Goal: Transaction & Acquisition: Subscribe to service/newsletter

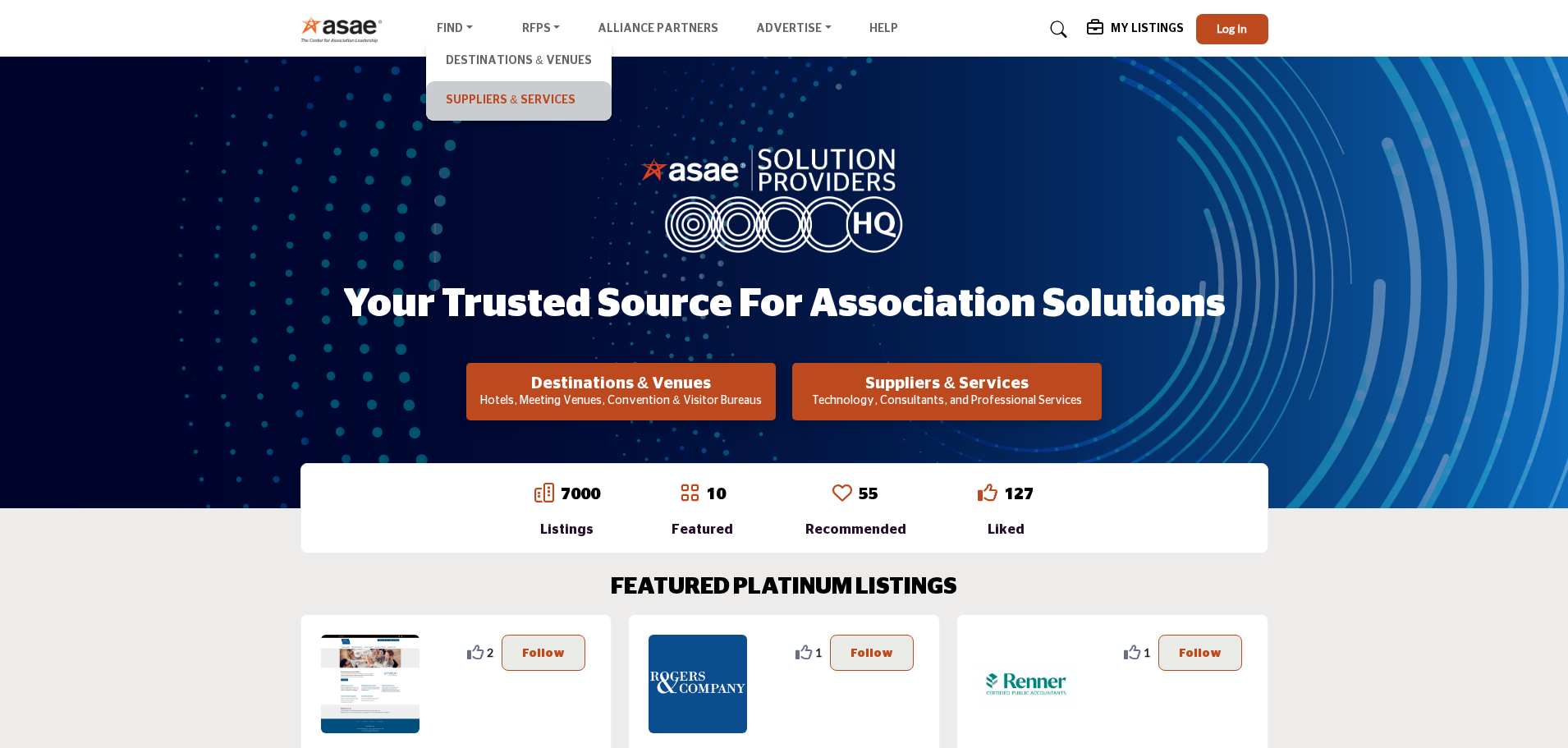
click at [485, 95] on link "Suppliers & Services" at bounding box center [518, 101] width 168 height 23
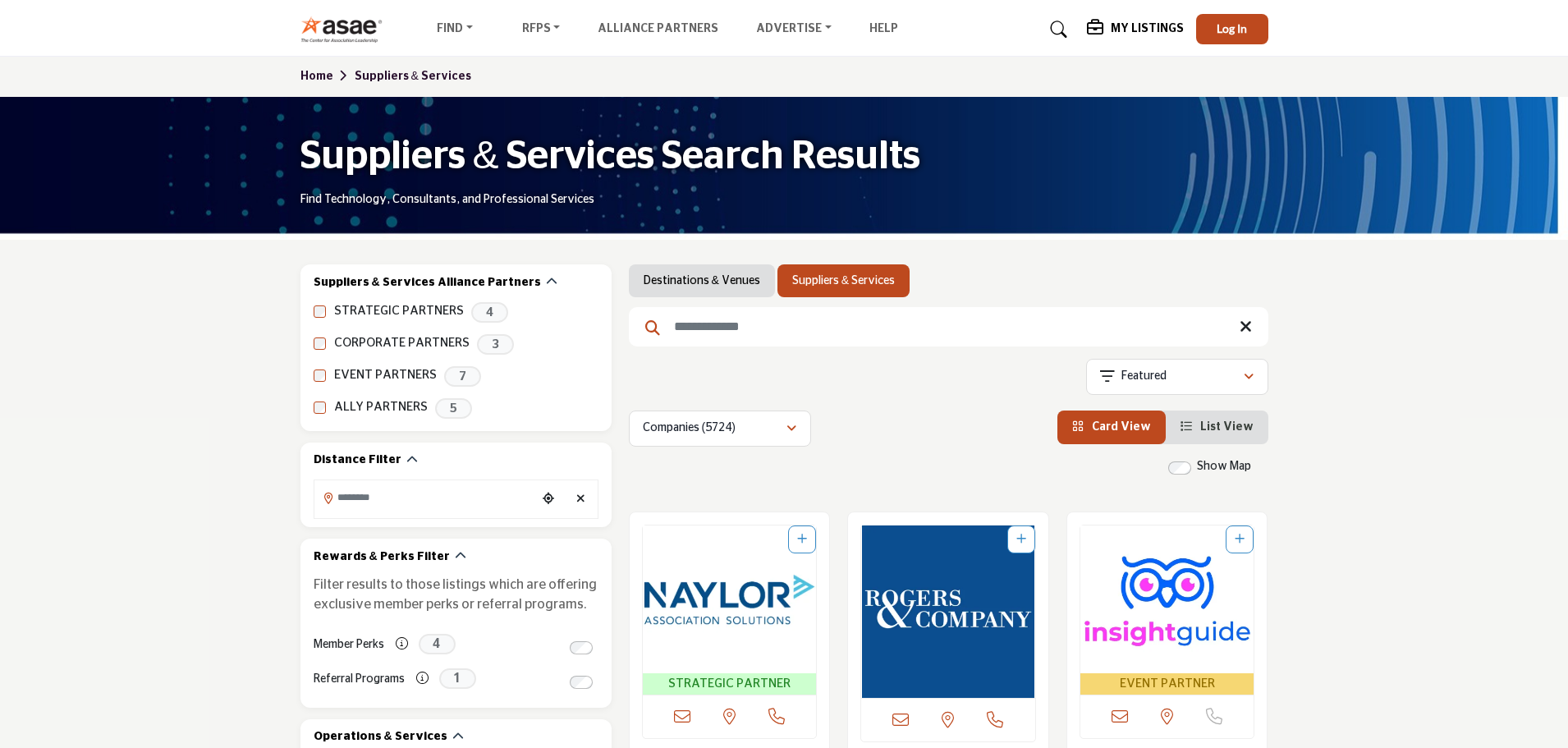
click at [754, 328] on input "Search Keyword" at bounding box center [949, 327] width 640 height 40
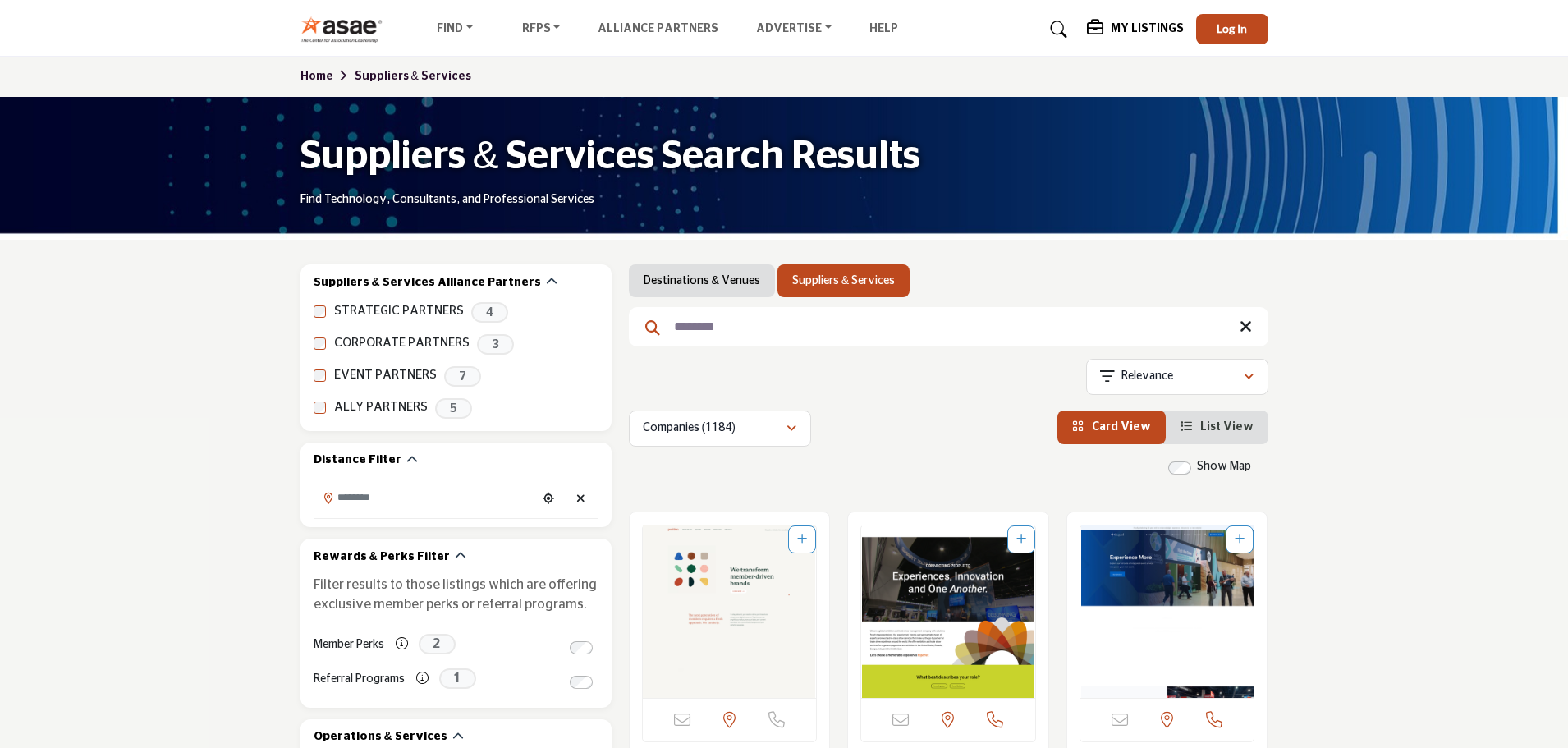
type input "********"
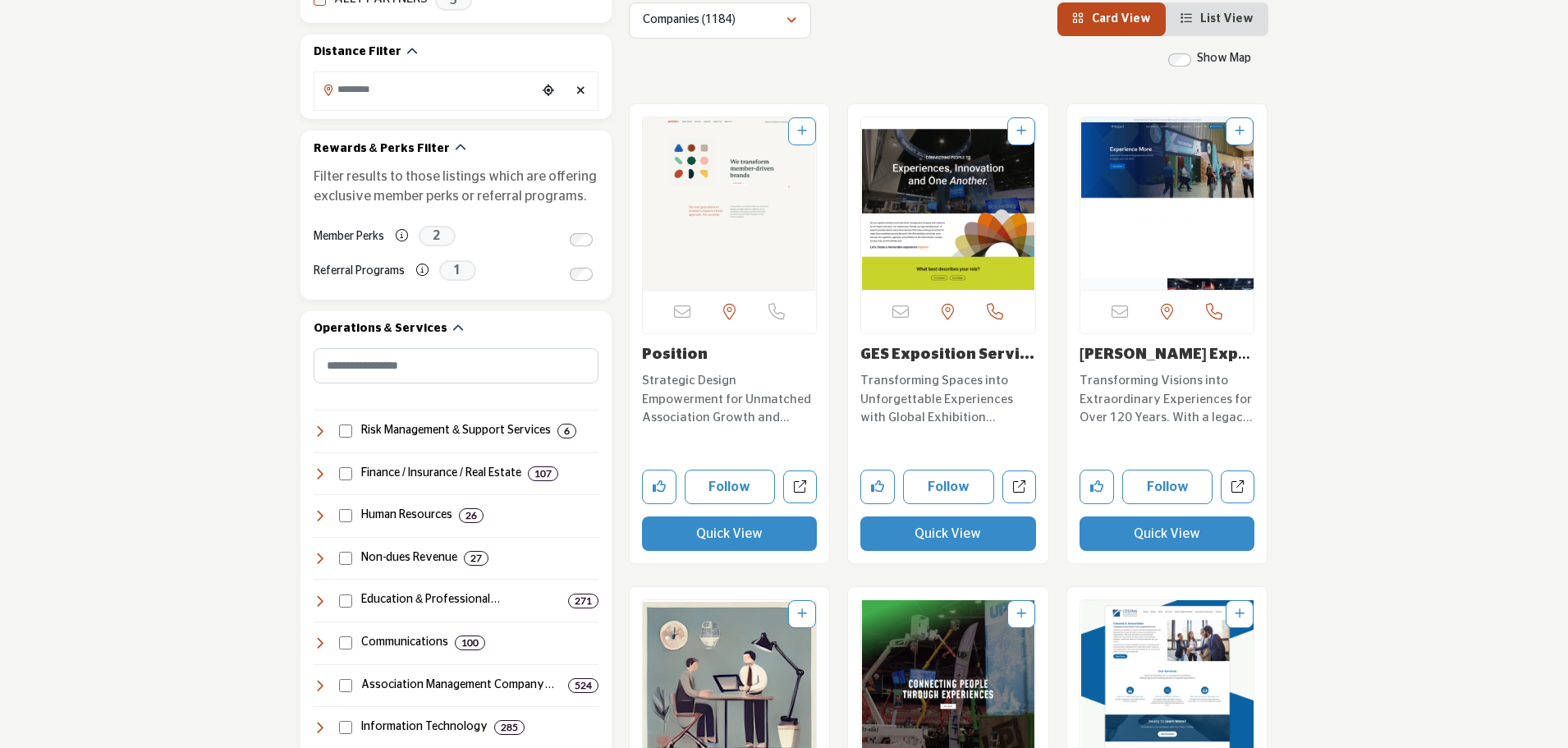
scroll to position [410, 0]
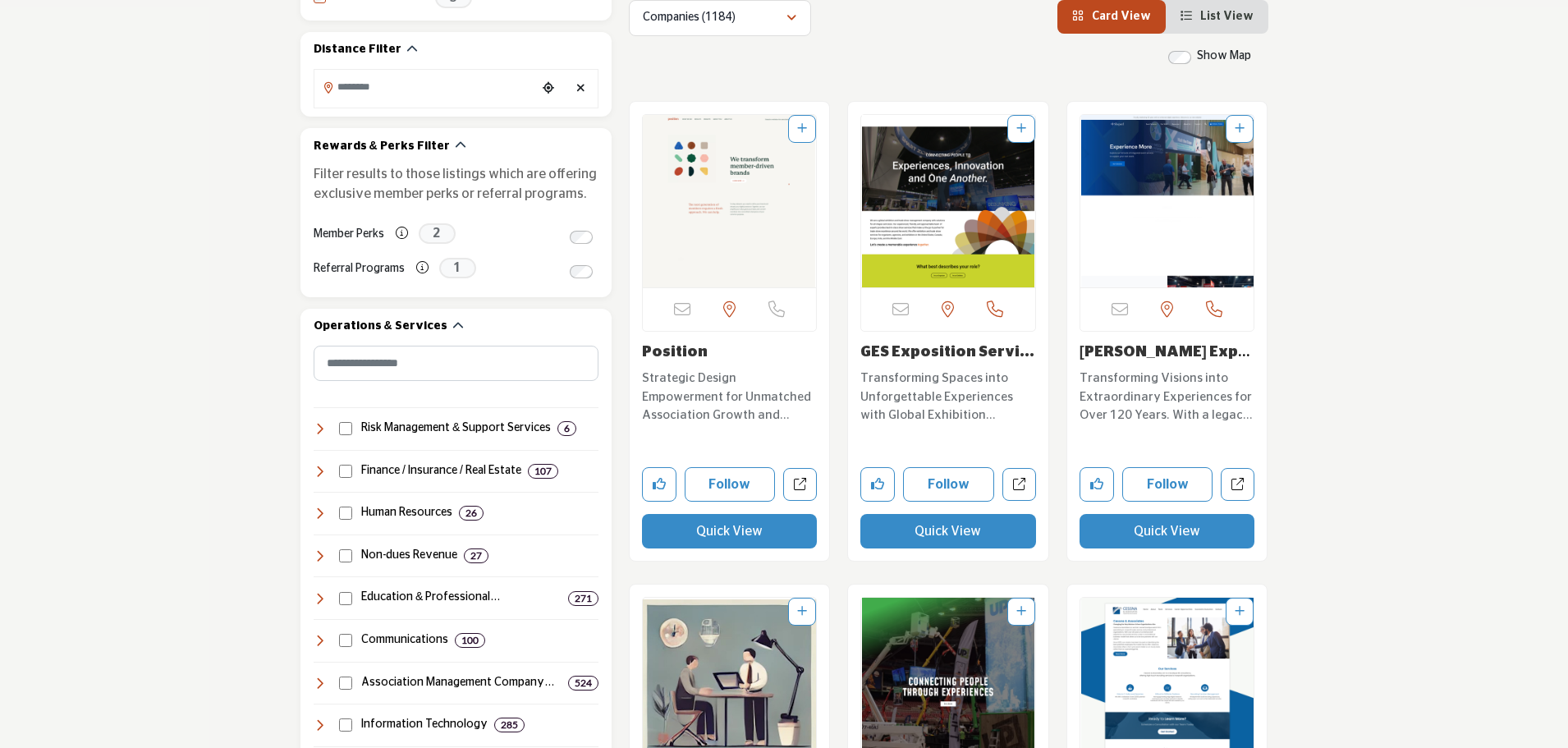
click at [690, 246] on img "Open Listing in new tab" at bounding box center [730, 201] width 174 height 172
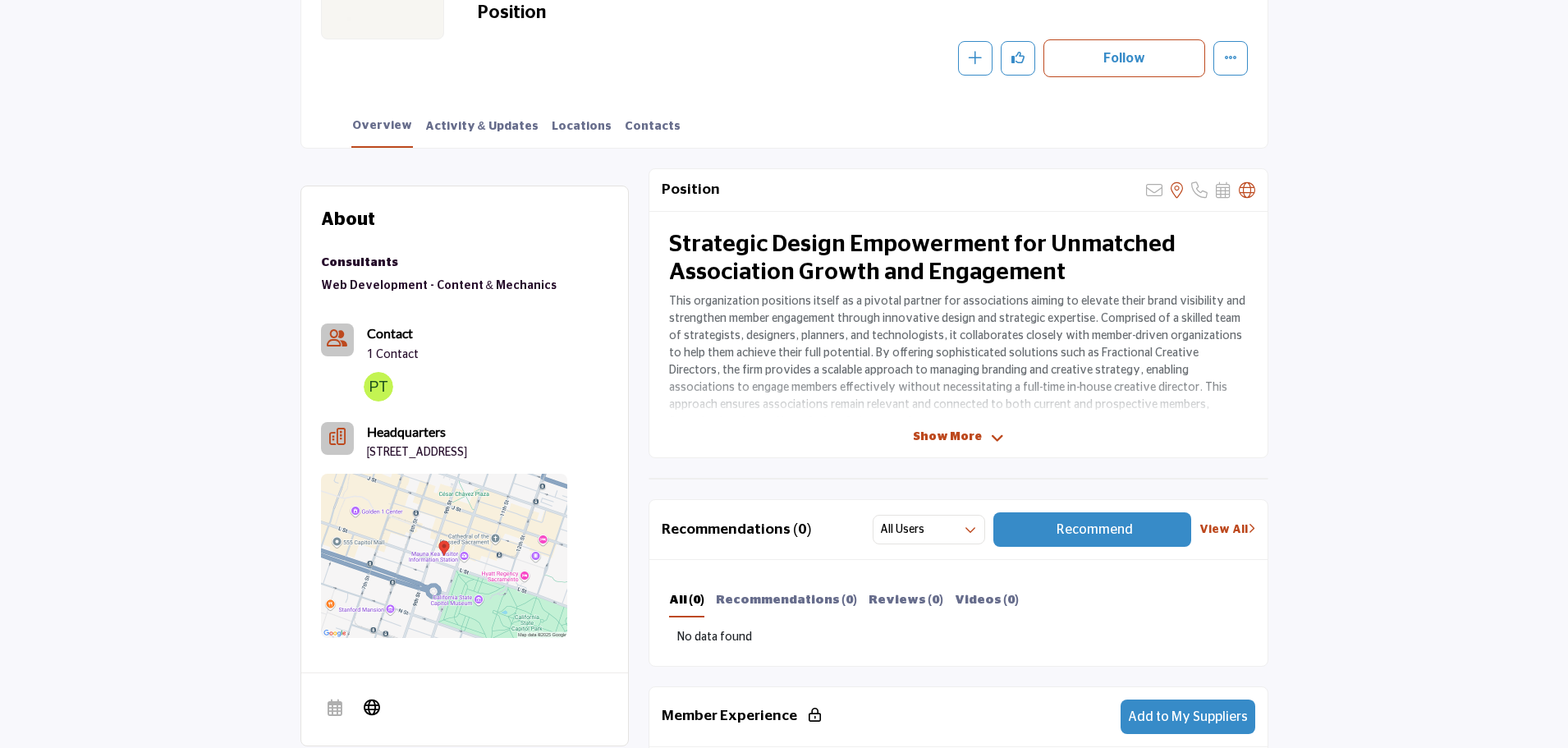
scroll to position [247, 0]
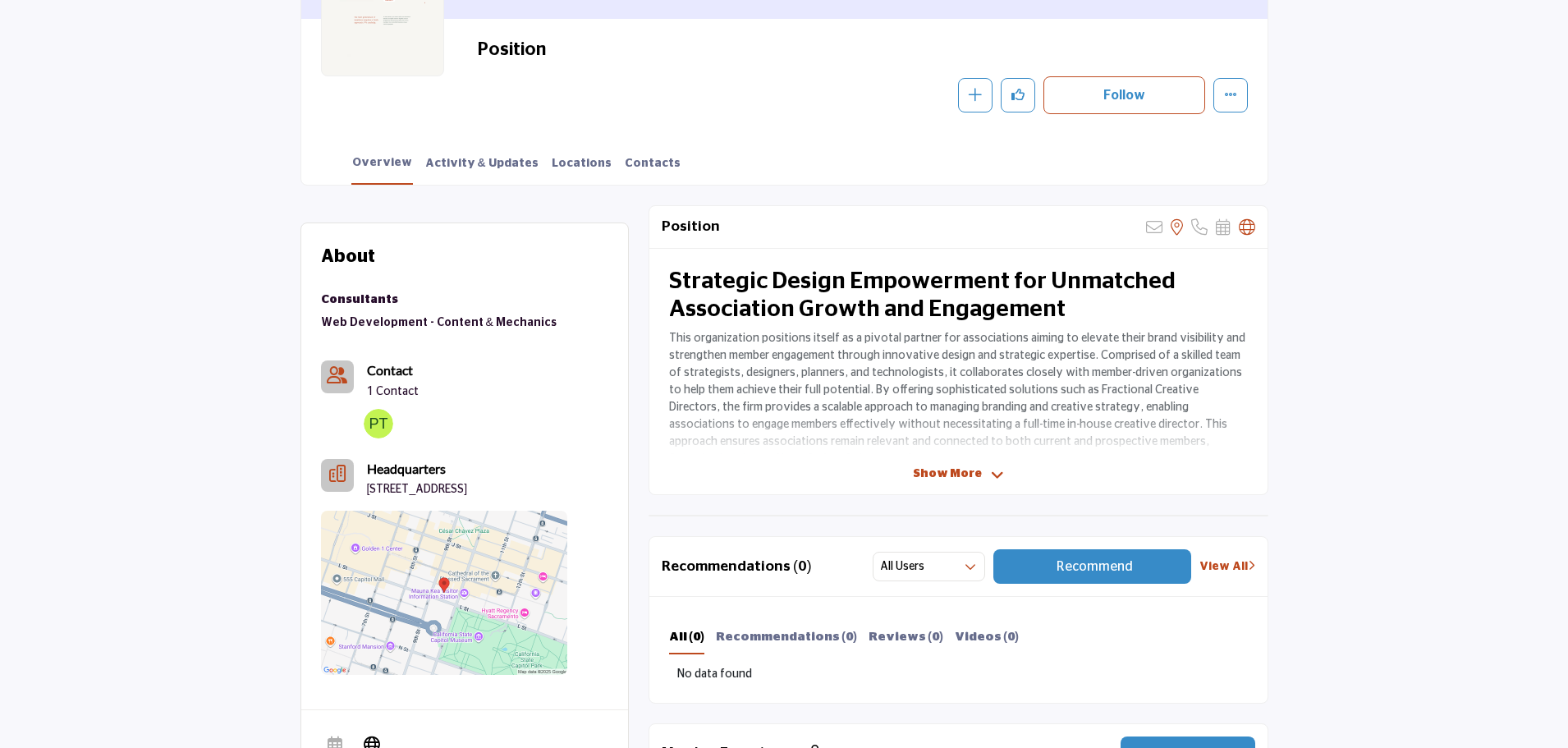
click at [994, 473] on icon at bounding box center [998, 475] width 13 height 15
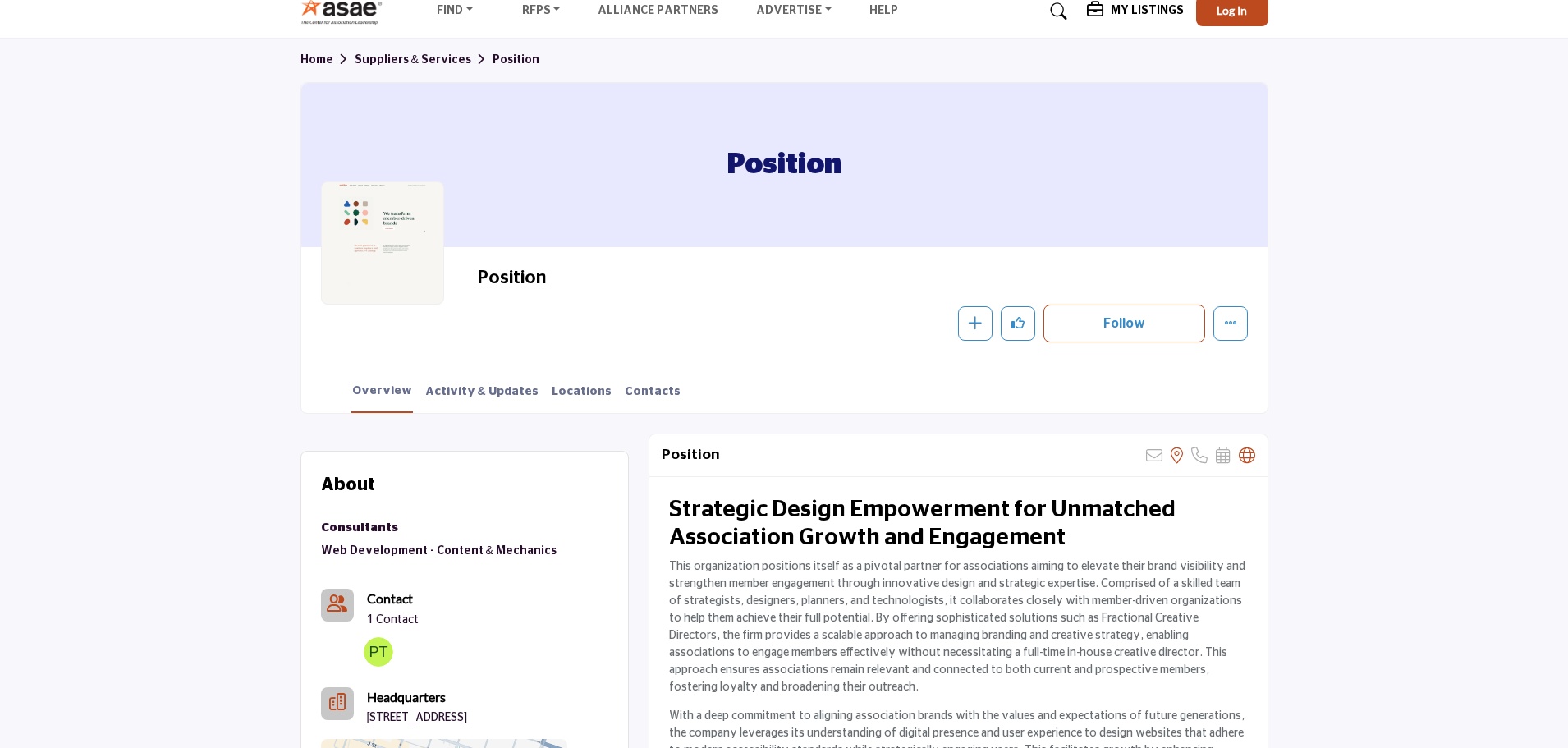
scroll to position [0, 0]
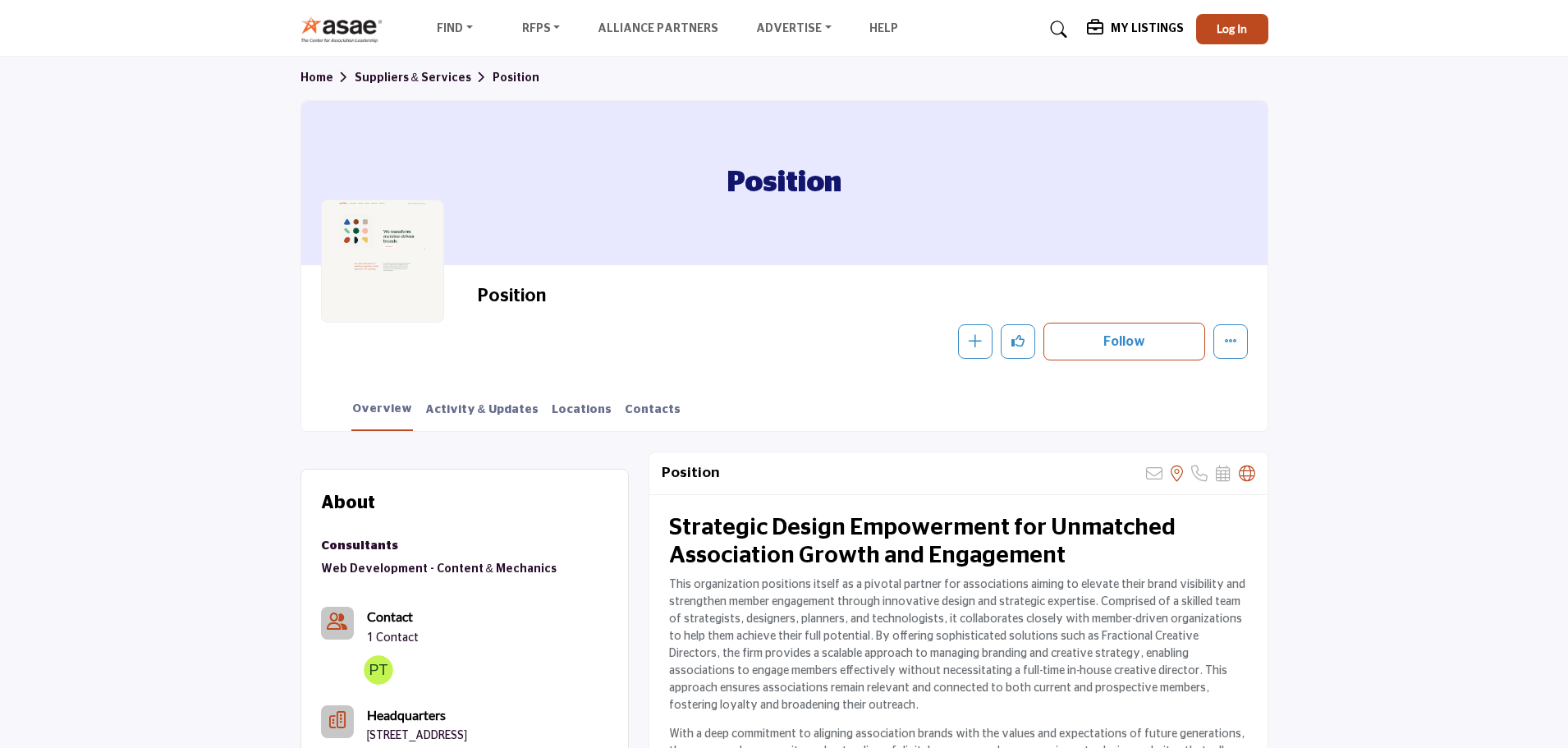
click at [402, 248] on div at bounding box center [382, 261] width 123 height 123
click at [446, 410] on link "Activity & Updates" at bounding box center [482, 415] width 115 height 29
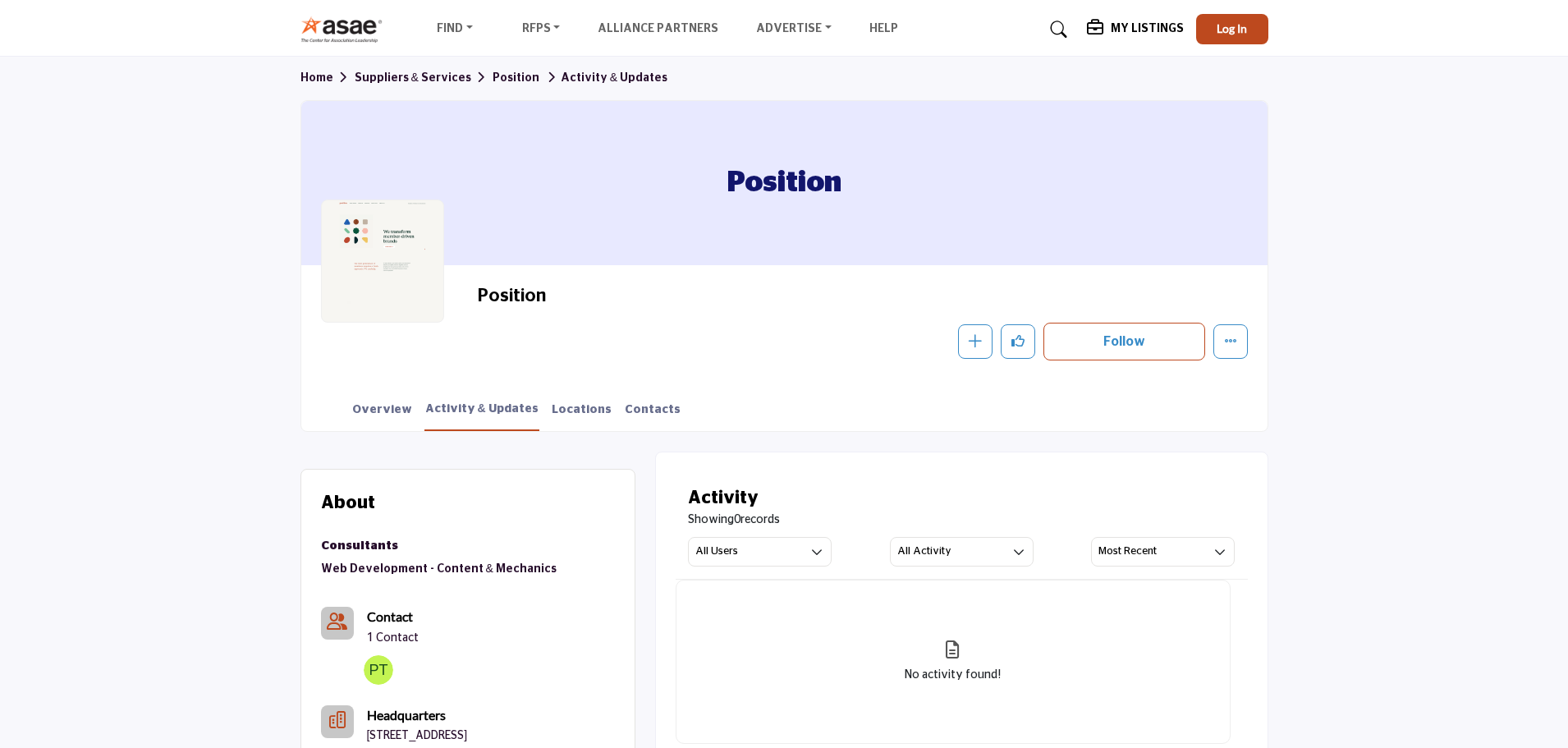
click at [416, 271] on div at bounding box center [382, 261] width 123 height 123
click at [796, 62] on link "SolutionsHQ Plans" at bounding box center [828, 61] width 150 height 23
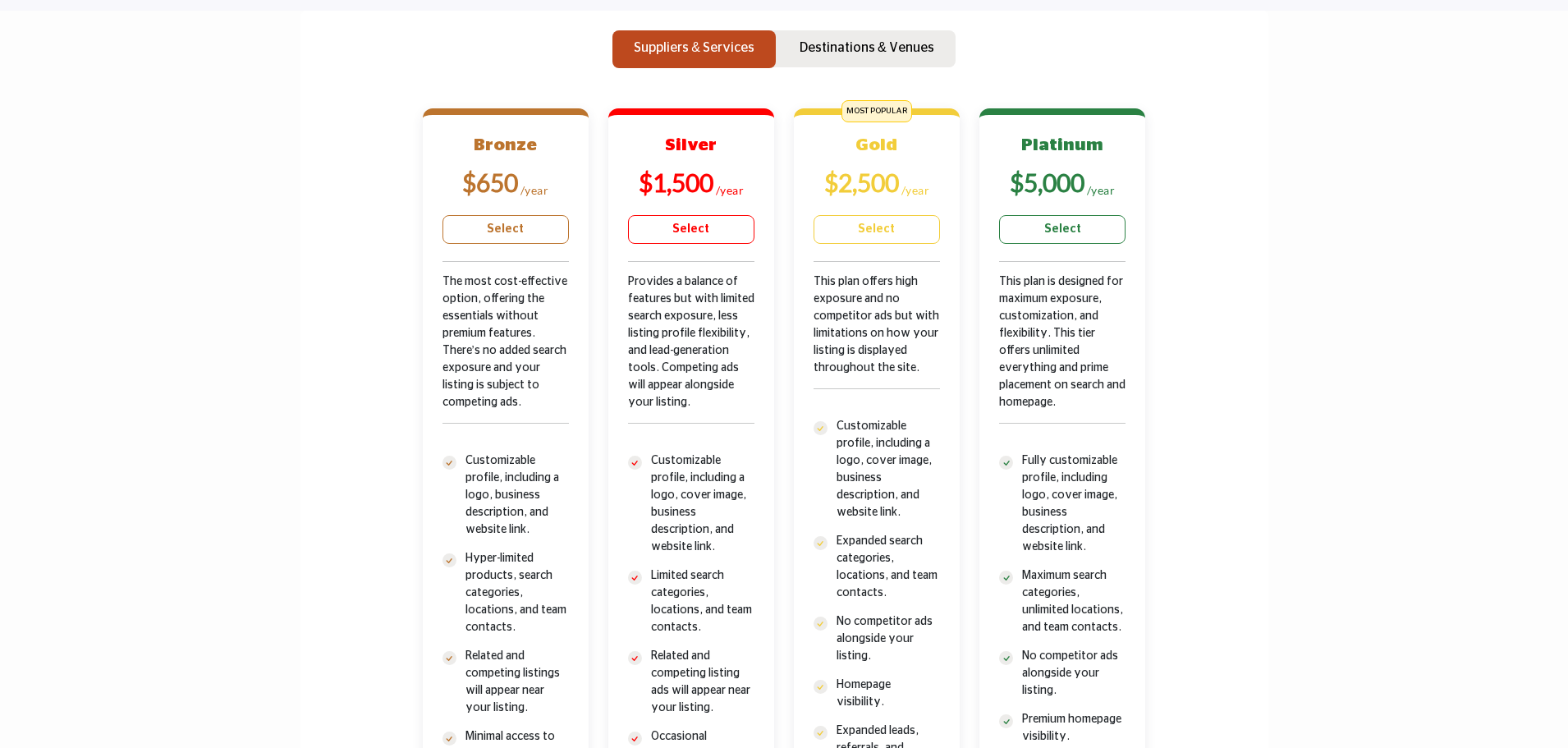
scroll to position [492, 0]
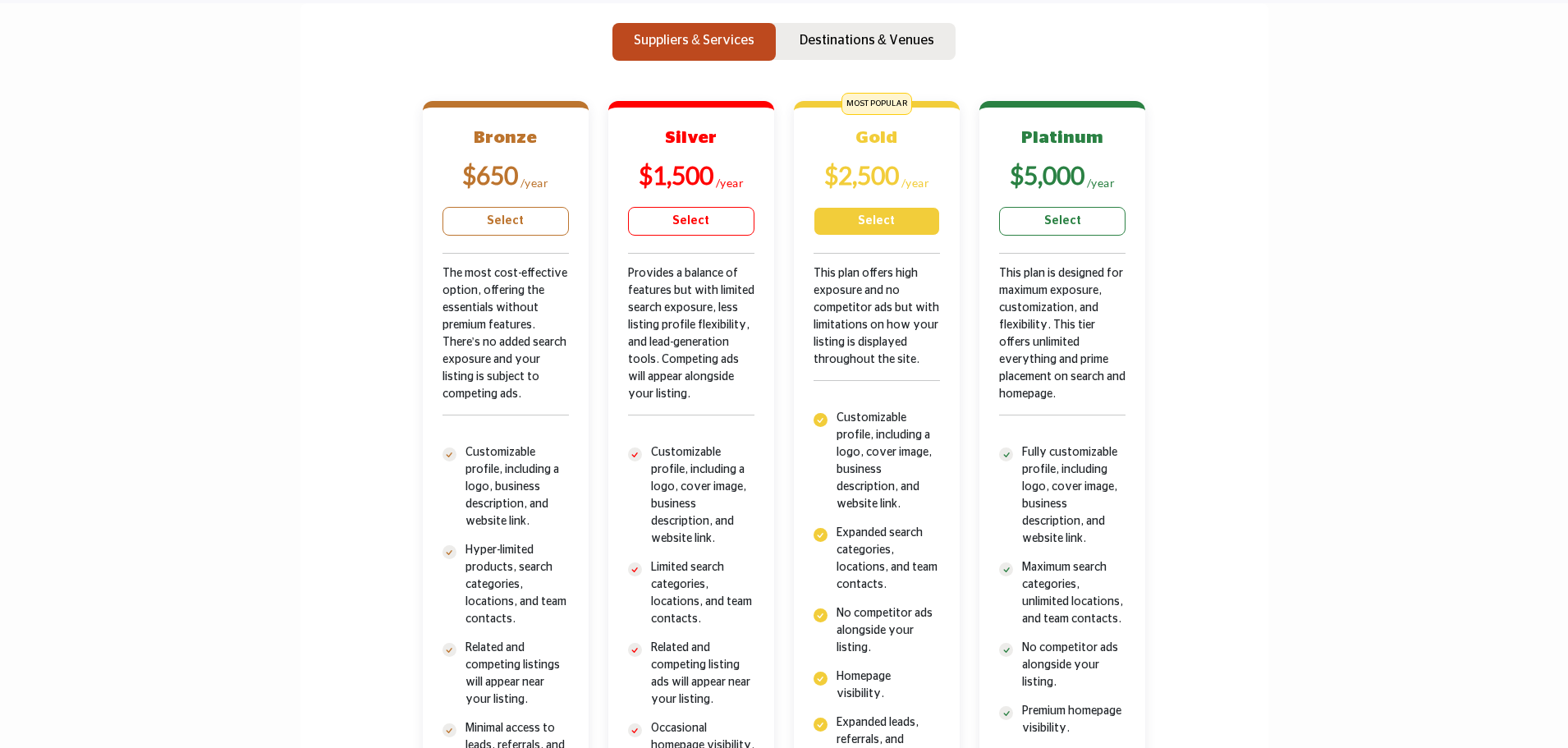
click at [857, 218] on link "Select" at bounding box center [877, 221] width 127 height 29
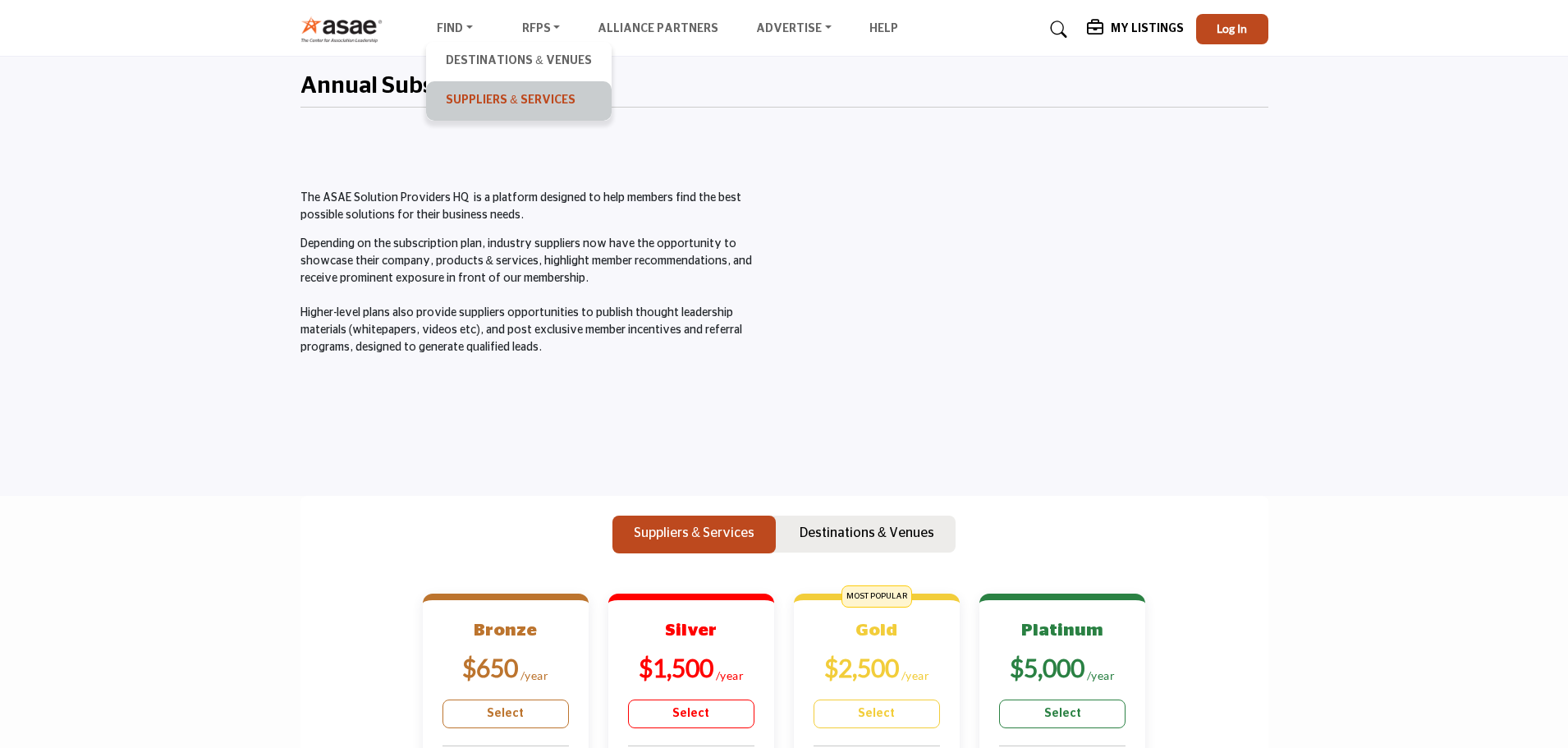
click at [477, 94] on link "Suppliers & Services" at bounding box center [518, 101] width 168 height 23
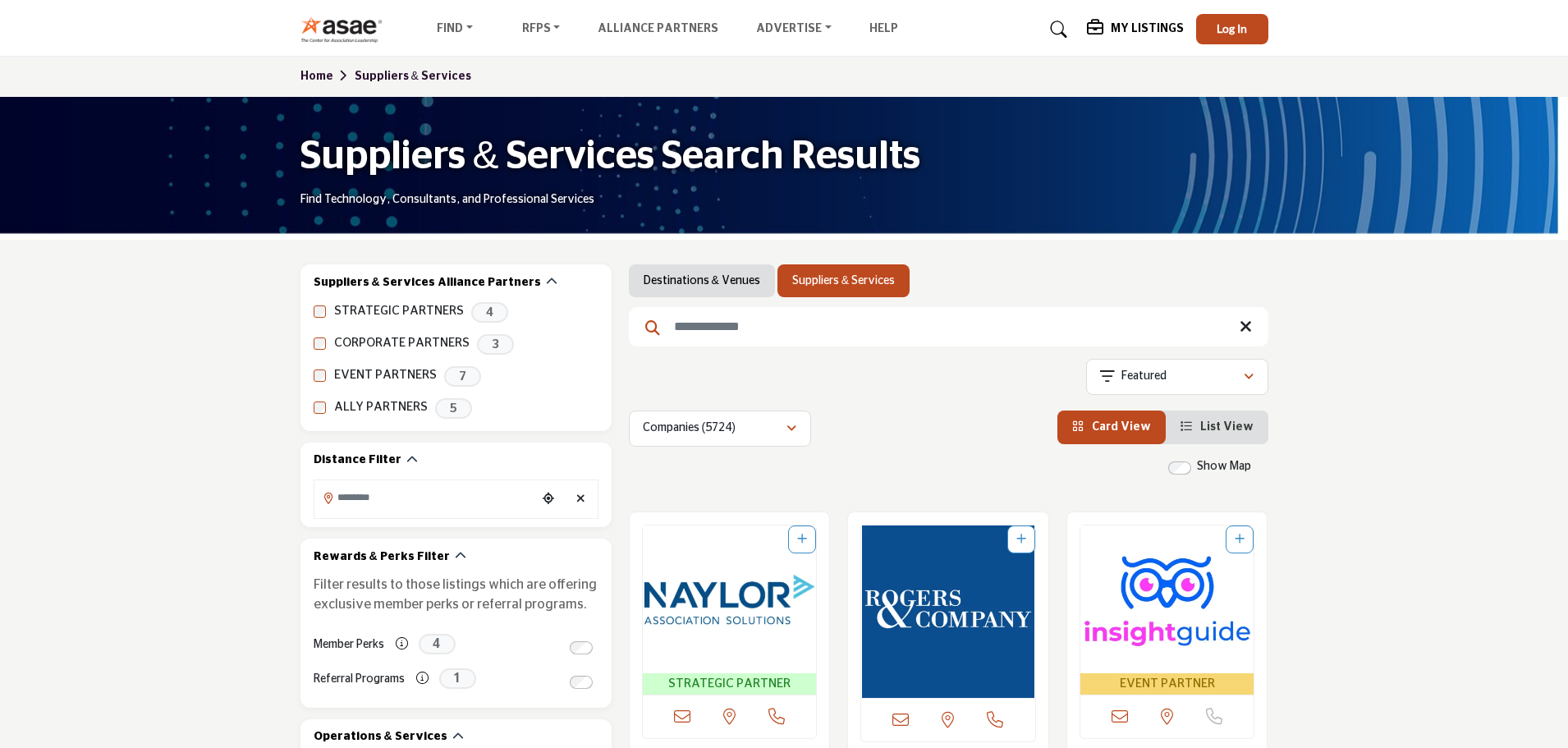
click at [731, 333] on input "Search Keyword" at bounding box center [949, 327] width 640 height 40
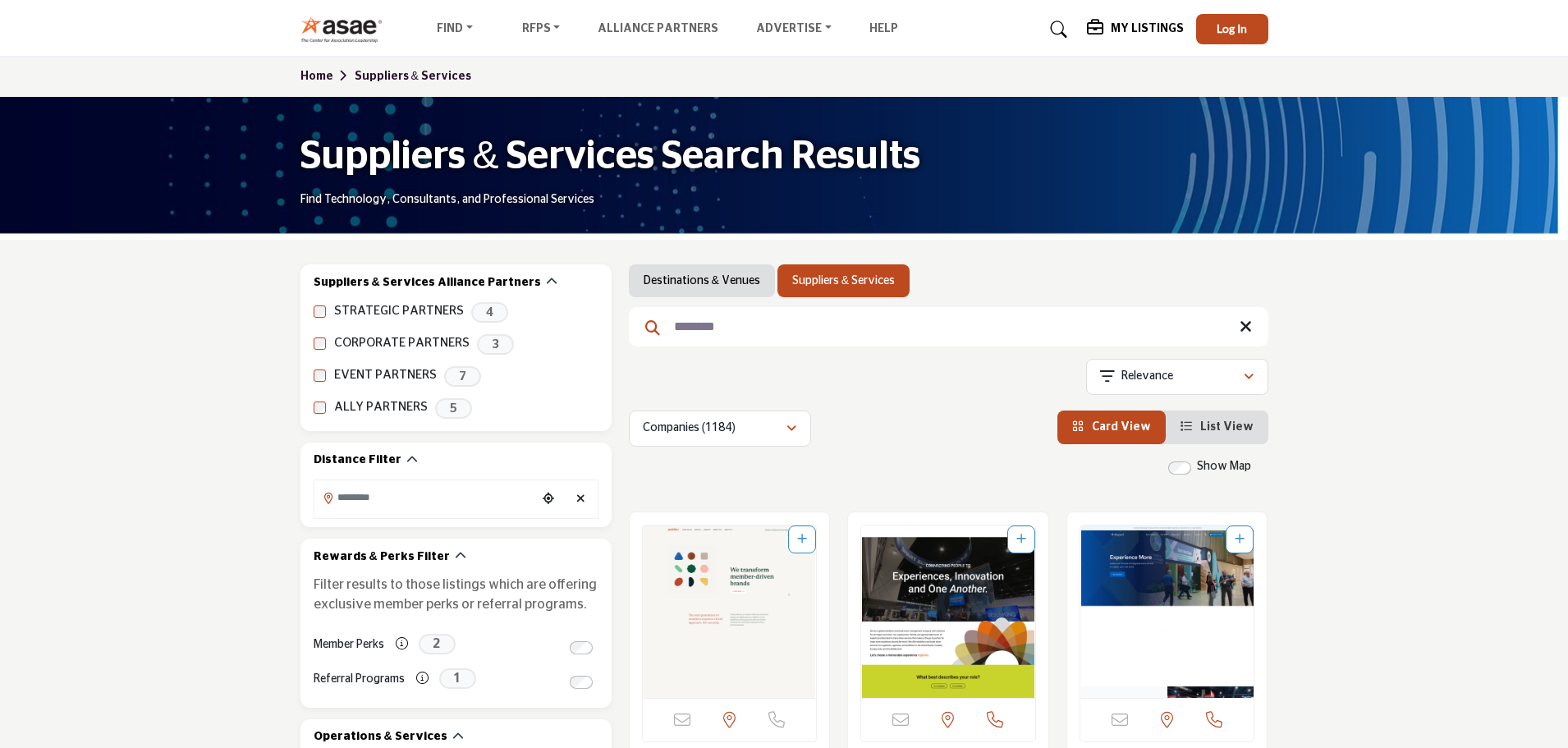
type input "********"
click at [785, 611] on img "Open Listing in new tab" at bounding box center [730, 611] width 174 height 172
click at [749, 578] on img "Open Listing in new tab" at bounding box center [730, 611] width 174 height 172
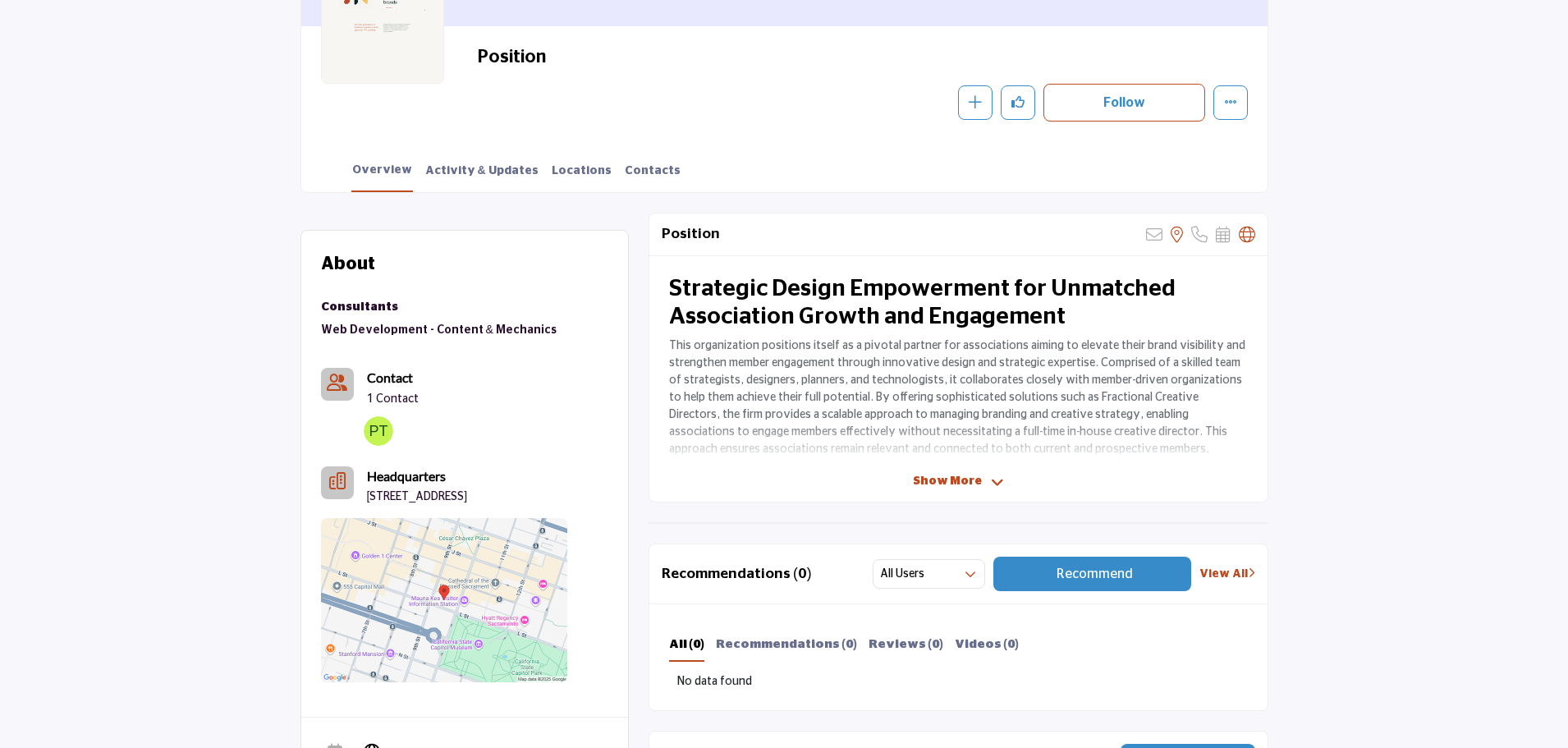
scroll to position [247, 0]
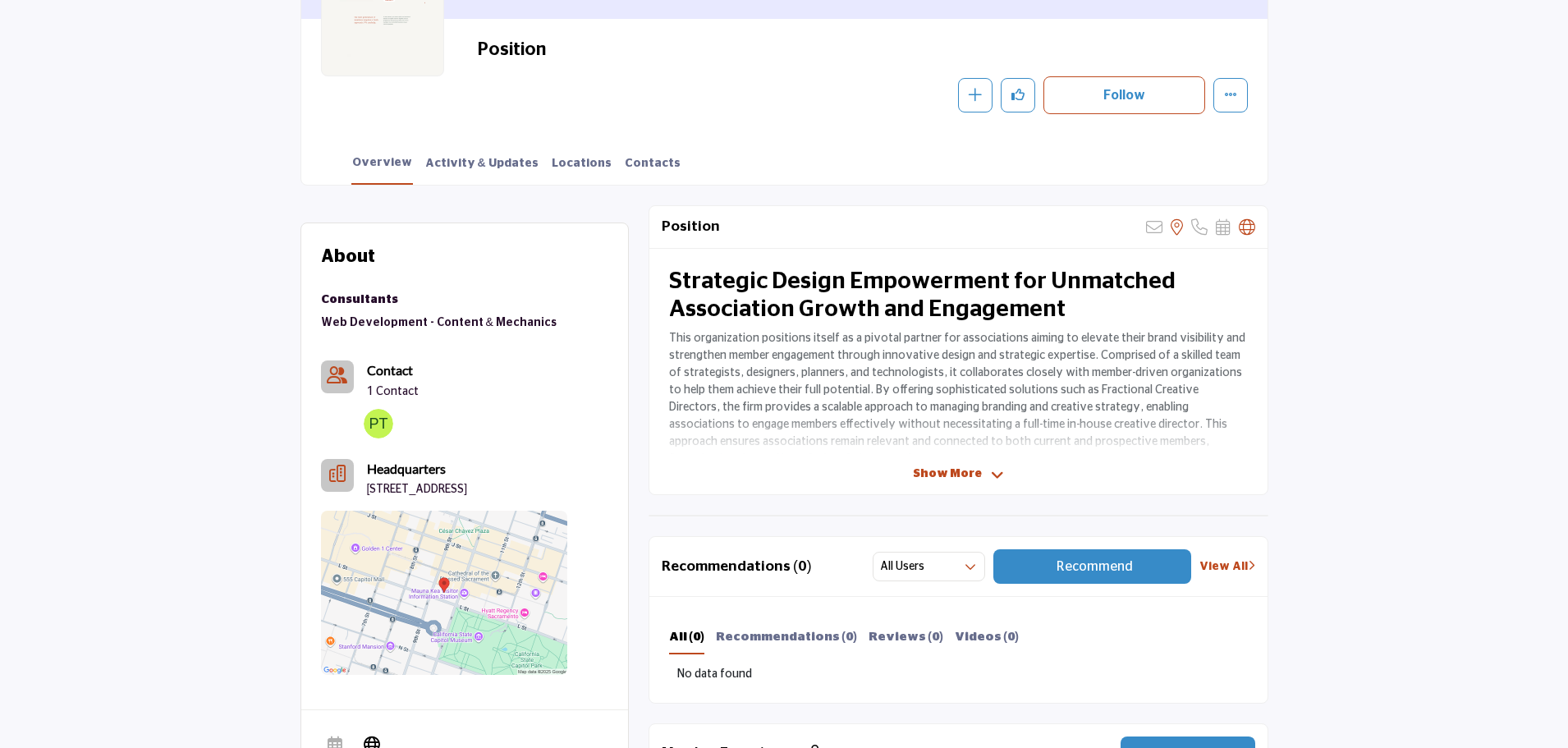
click at [984, 472] on span "Show More" at bounding box center [959, 473] width 91 height 17
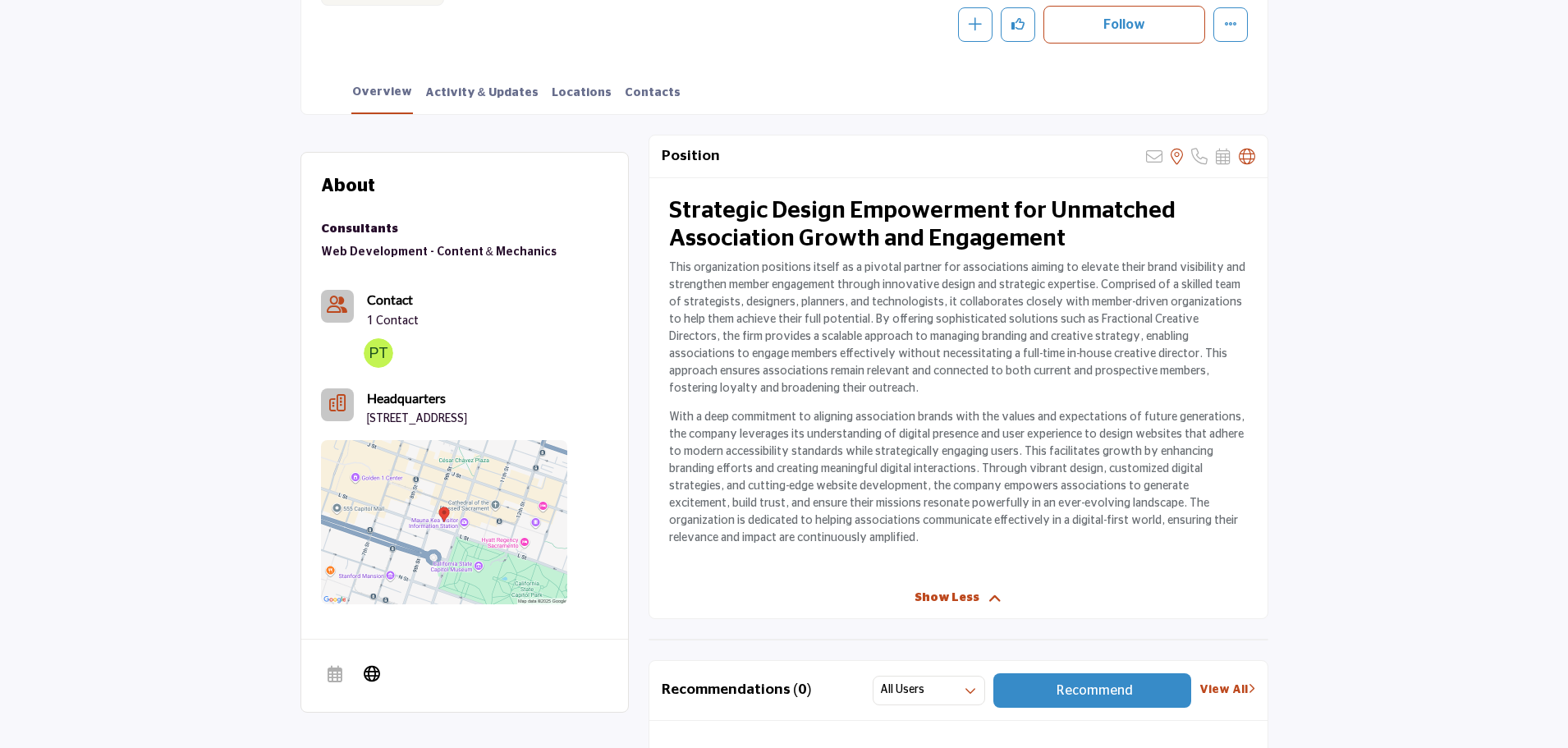
scroll to position [164, 0]
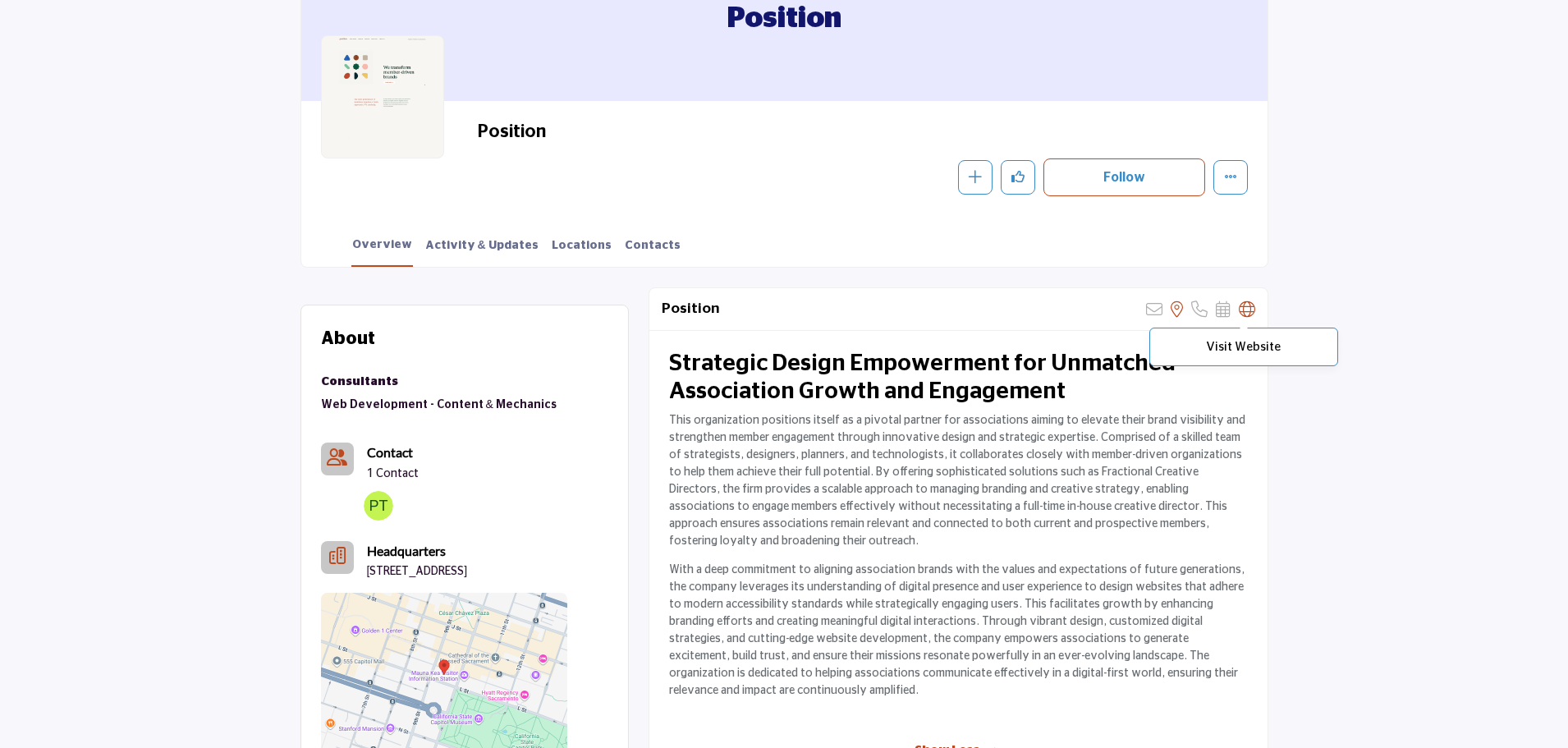
click at [1251, 311] on icon at bounding box center [1248, 309] width 17 height 17
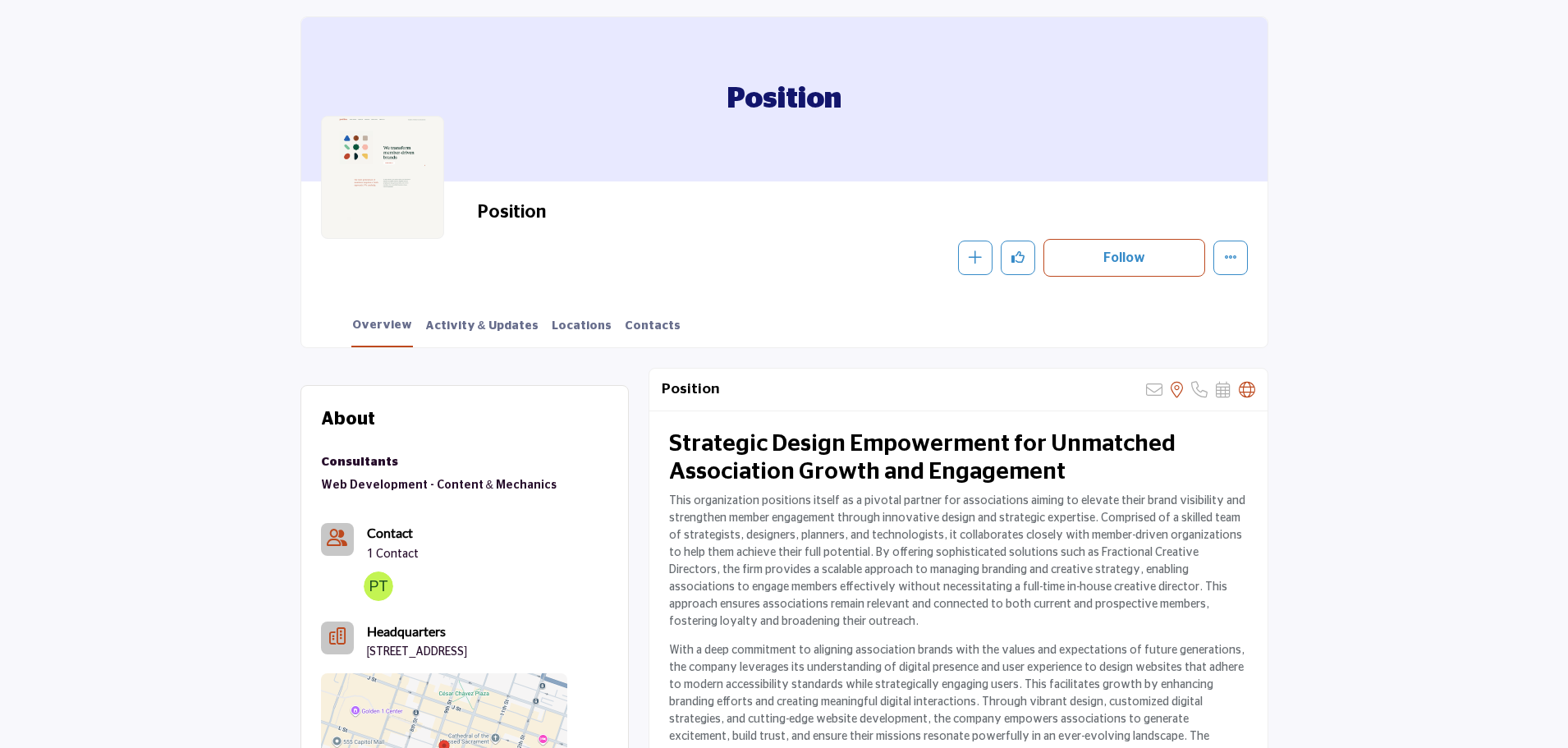
scroll to position [0, 0]
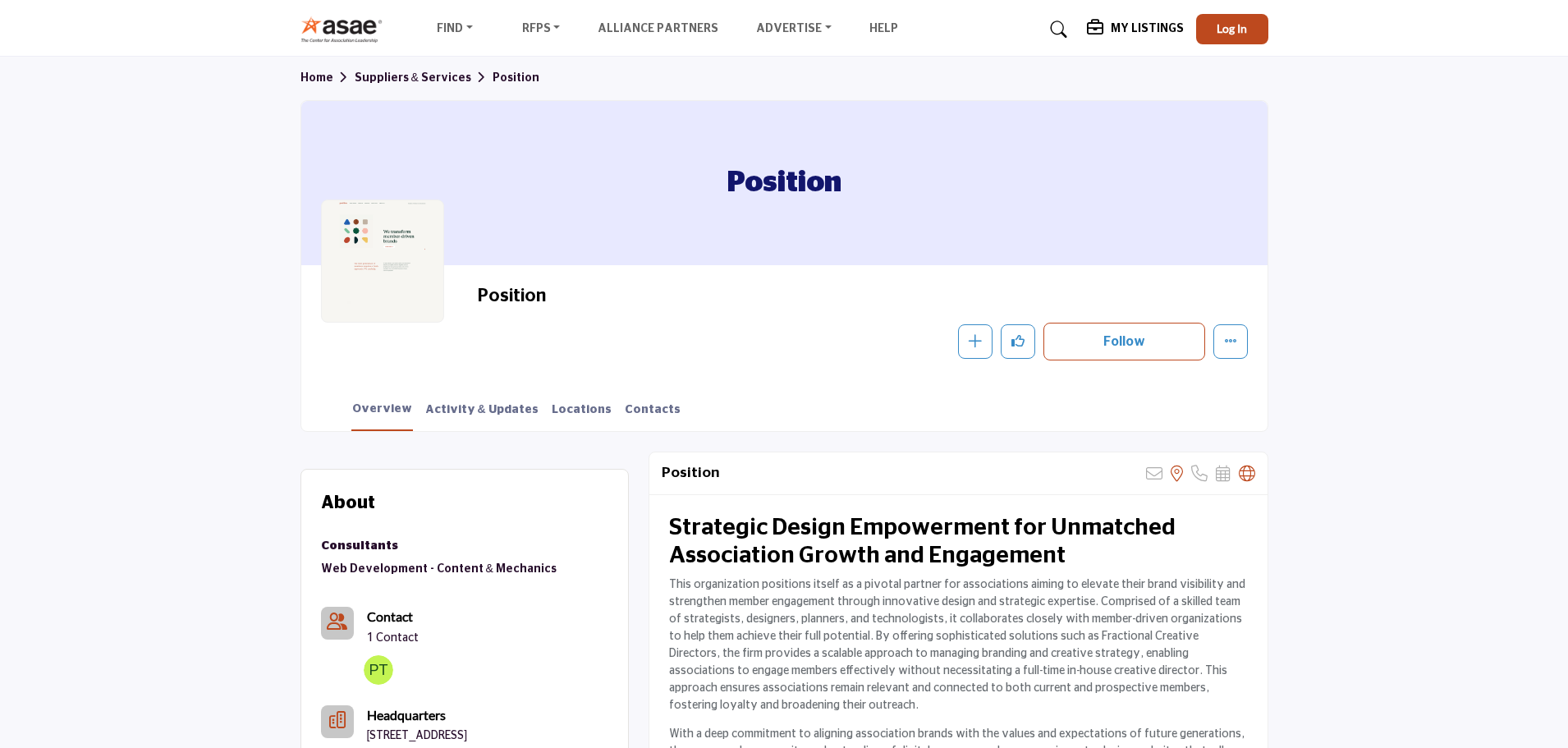
click at [860, 284] on div "Position Follow Following Message Recommend Add to My Suppliers Claim Listing R…" at bounding box center [784, 322] width 966 height 115
click at [687, 304] on h2 "Position" at bounding box center [703, 295] width 451 height 22
click at [394, 251] on div at bounding box center [382, 261] width 123 height 123
click at [801, 63] on link "SolutionsHQ Plans" at bounding box center [839, 61] width 171 height 23
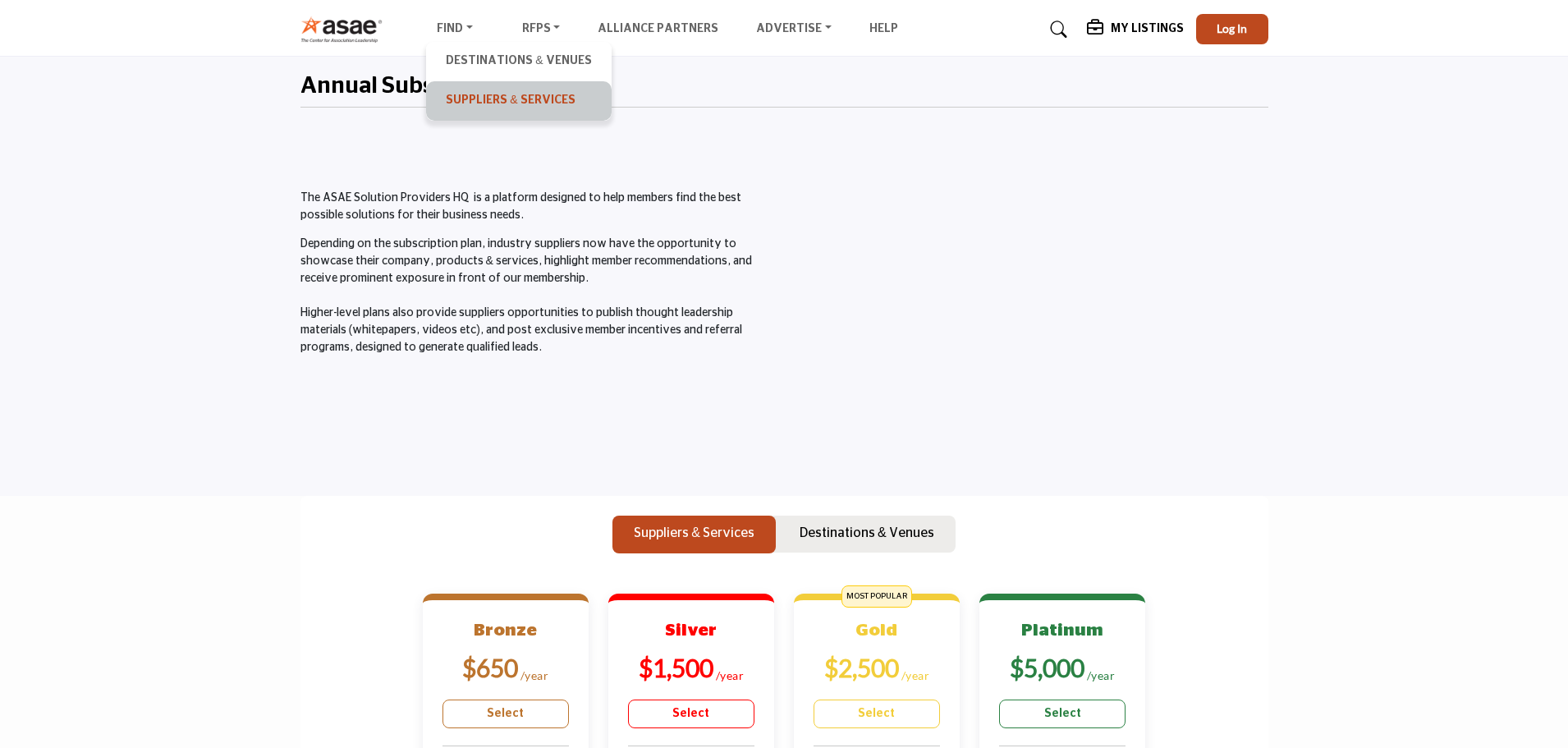
click at [472, 96] on link "Suppliers & Services" at bounding box center [518, 101] width 168 height 23
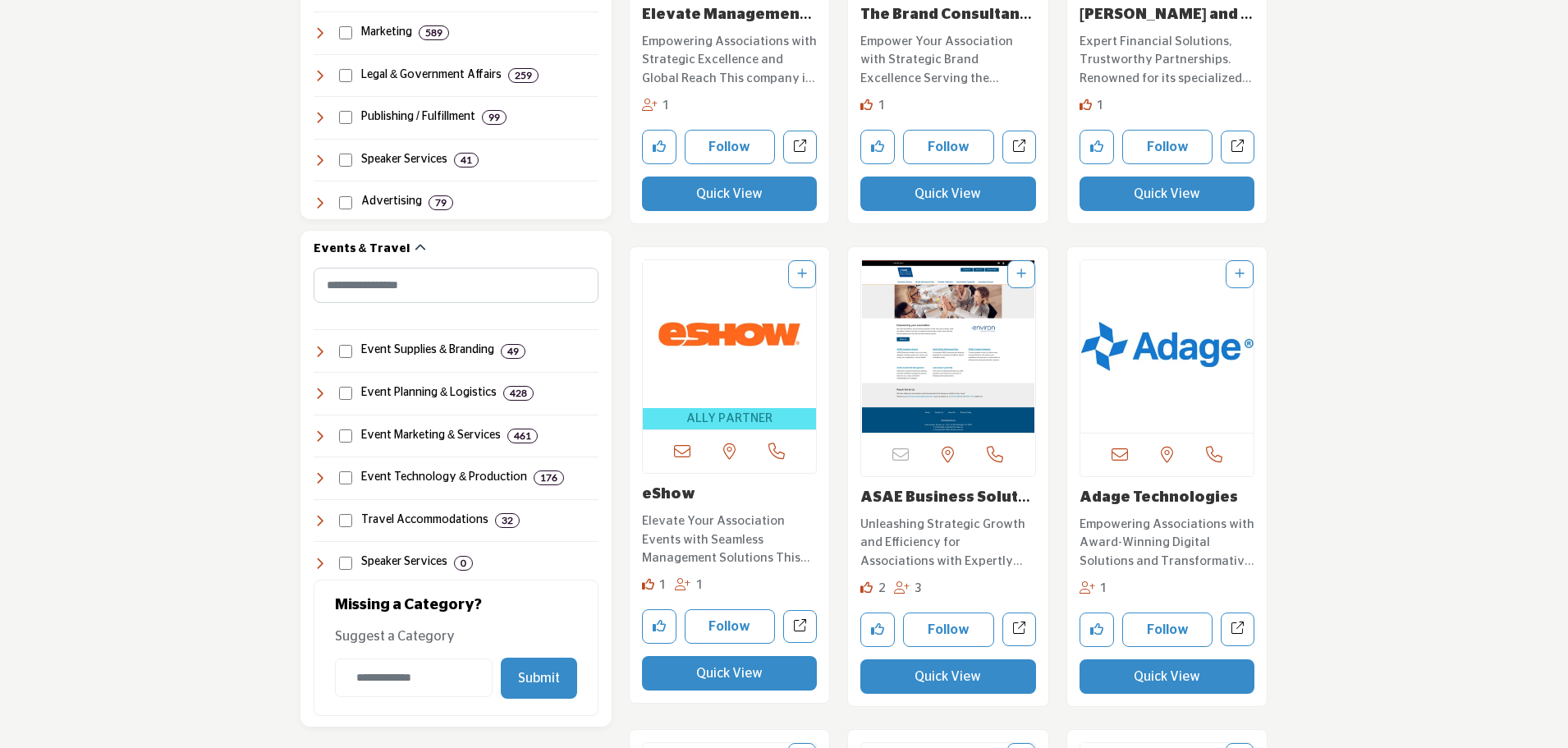
scroll to position [1477, 0]
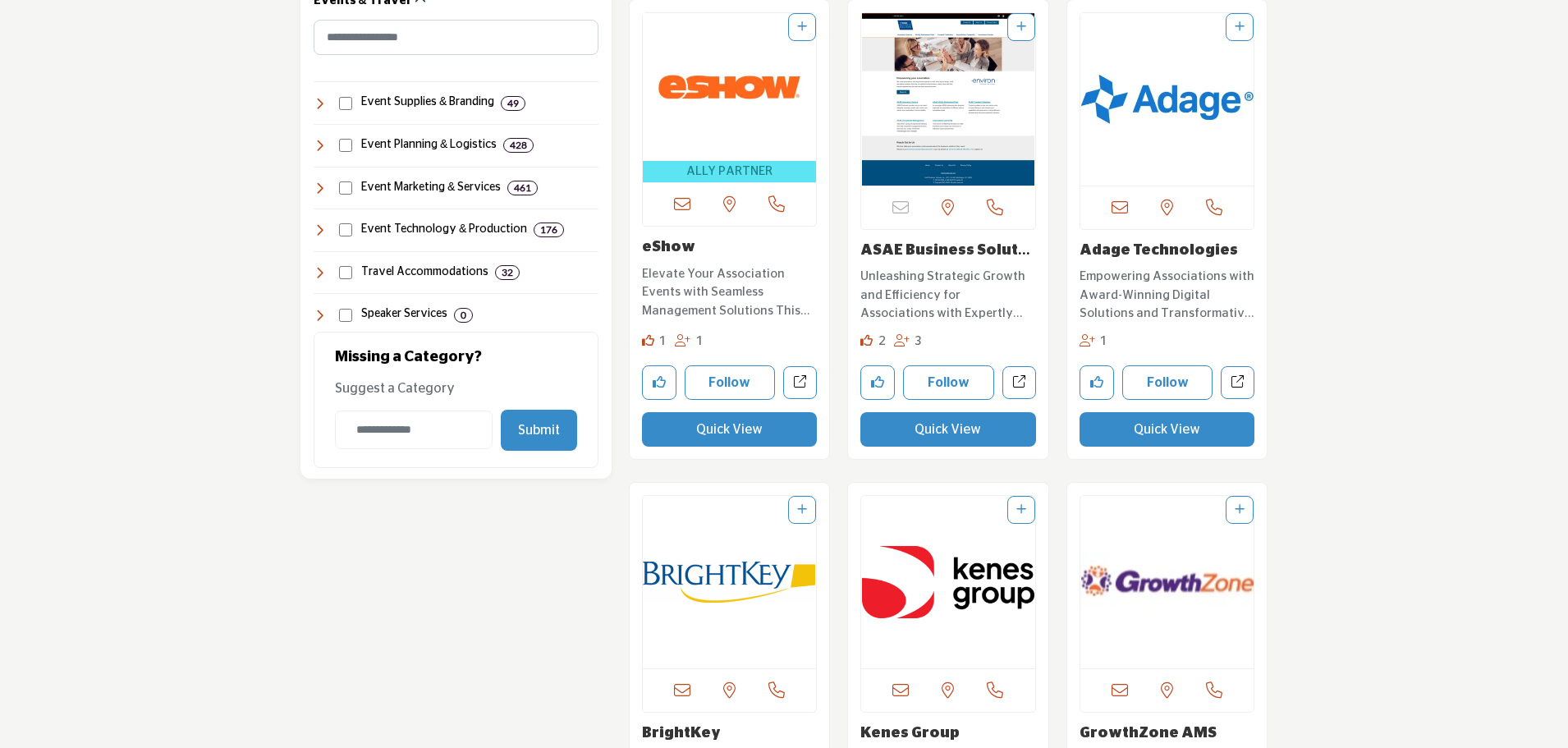
click at [714, 605] on img "Open Listing in new tab" at bounding box center [730, 582] width 174 height 172
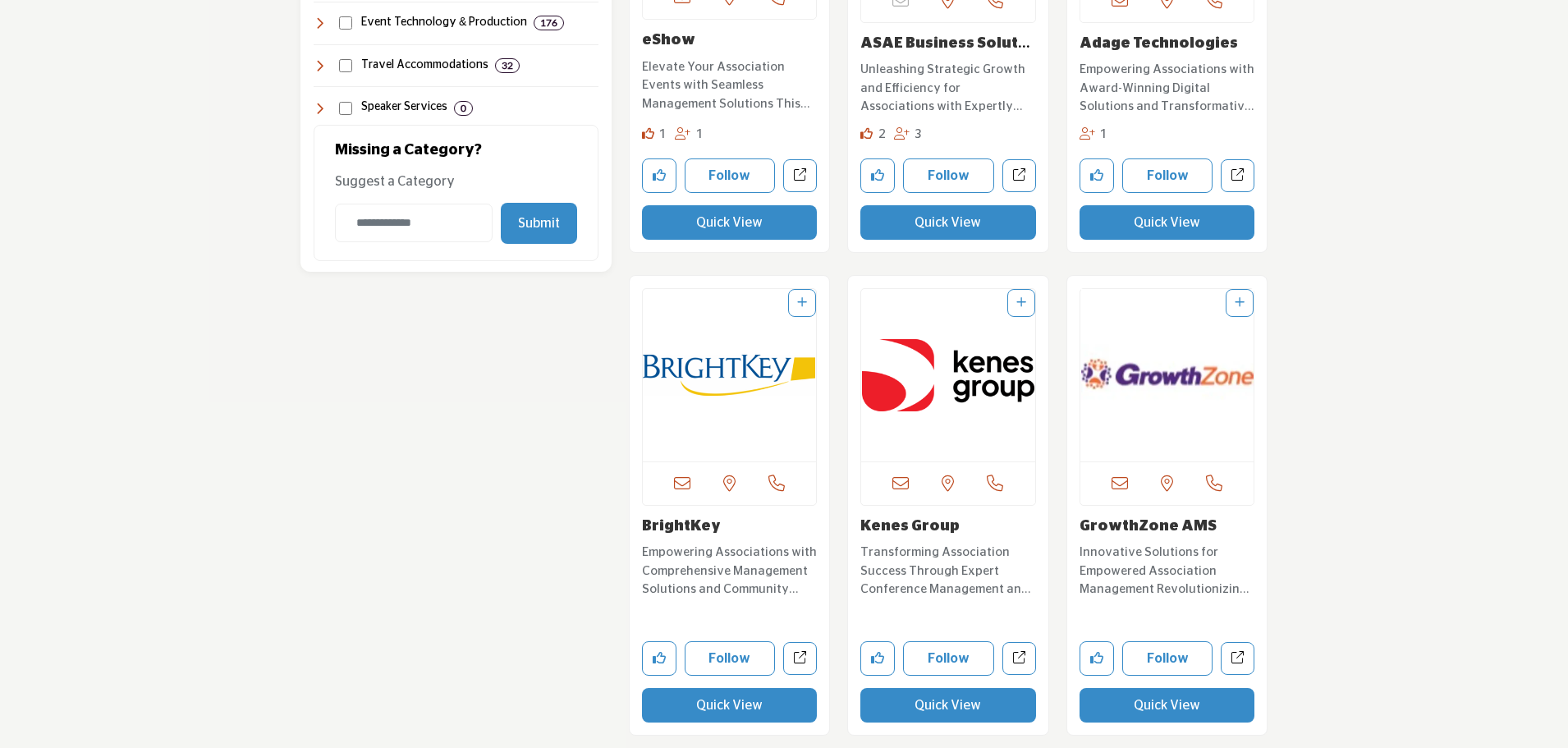
scroll to position [1724, 0]
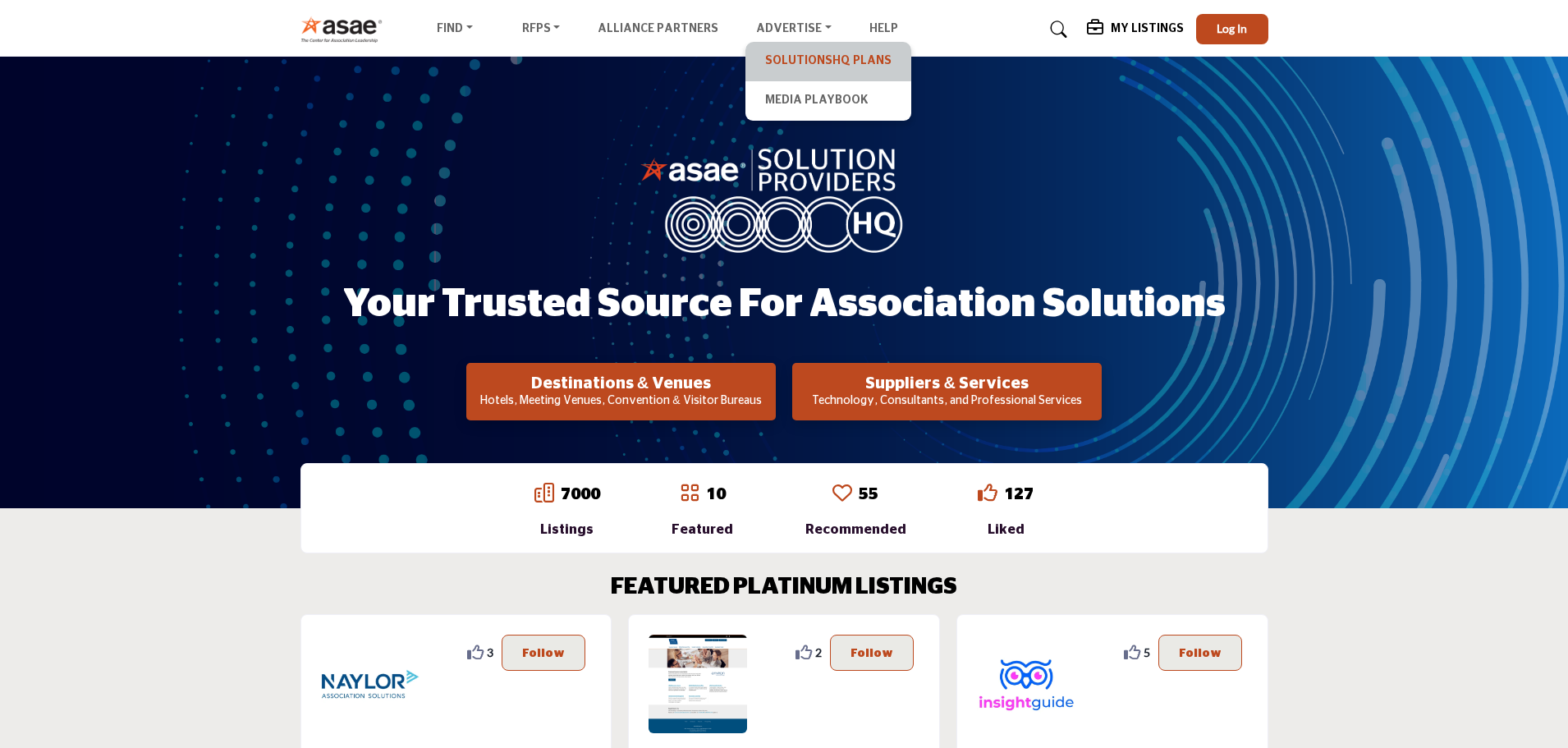
click at [800, 63] on link "SolutionsHQ Plans" at bounding box center [828, 61] width 150 height 23
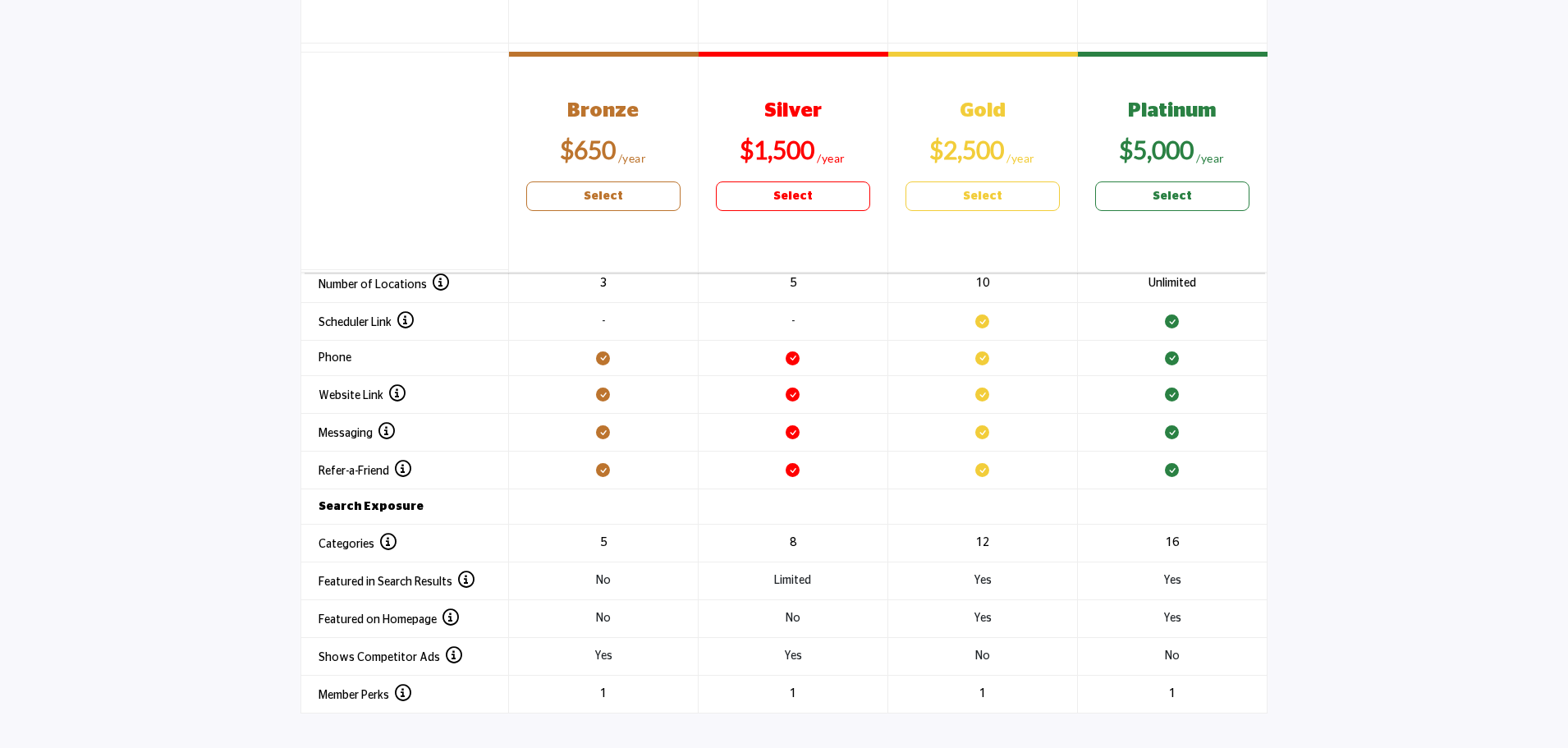
scroll to position [1964, 0]
